Goal: Task Accomplishment & Management: Manage account settings

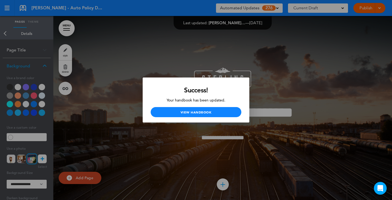
click at [114, 62] on div at bounding box center [196, 100] width 392 height 200
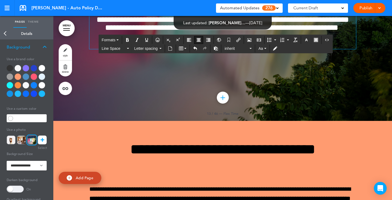
drag, startPoint x: 251, startPoint y: 146, endPoint x: 187, endPoint y: 146, distance: 63.5
click at [187, 49] on p "**********" at bounding box center [222, 44] width 267 height 9
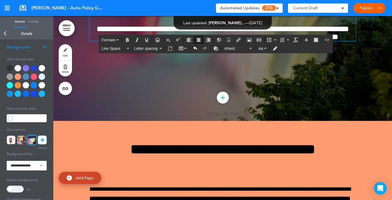
scroll to position [3756, 0]
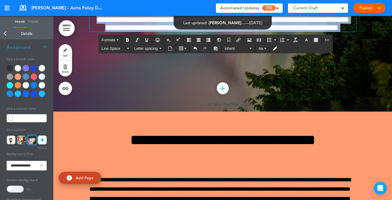
drag, startPoint x: 235, startPoint y: 129, endPoint x: 184, endPoint y: 92, distance: 62.9
click at [184, 32] on div "**********" at bounding box center [222, 10] width 267 height 44
click at [305, 41] on icon "button" at bounding box center [306, 40] width 4 height 4
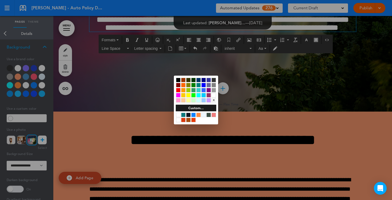
click at [177, 81] on div at bounding box center [178, 80] width 5 height 5
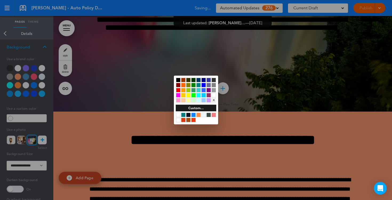
click at [238, 130] on div at bounding box center [196, 100] width 392 height 200
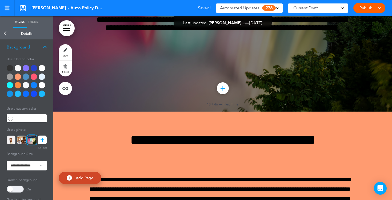
click at [43, 69] on div at bounding box center [42, 68] width 6 height 6
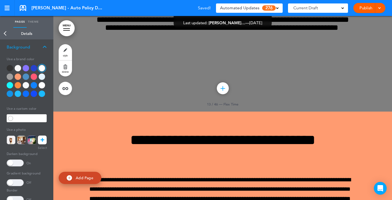
click at [16, 162] on span at bounding box center [15, 163] width 17 height 7
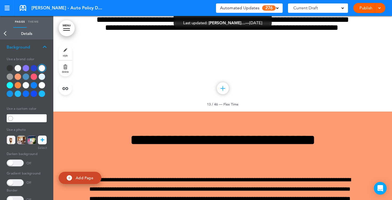
click at [5, 35] on link "Back" at bounding box center [5, 34] width 11 height 12
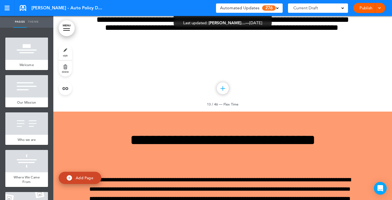
click at [18, 51] on div at bounding box center [26, 49] width 43 height 22
